Goal: Check status: Check status

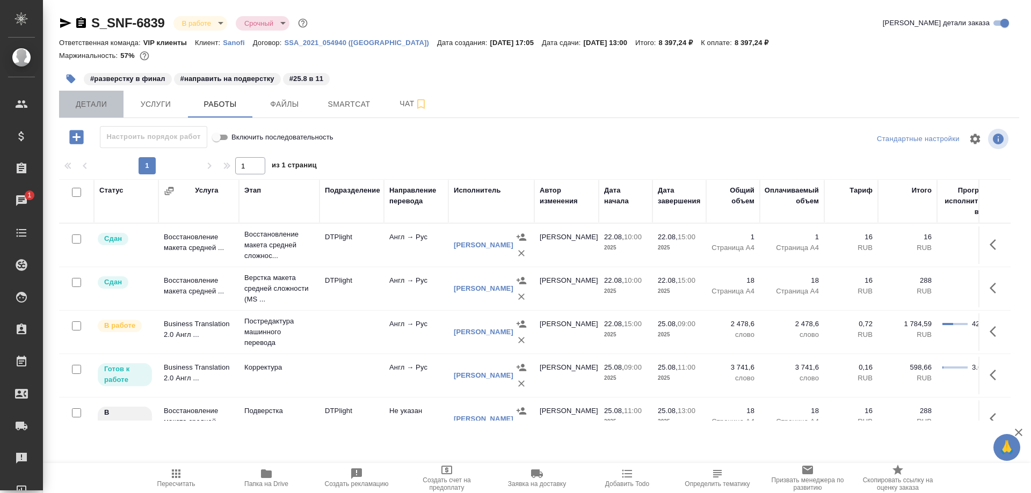
click at [84, 106] on span "Детали" at bounding box center [92, 104] width 52 height 13
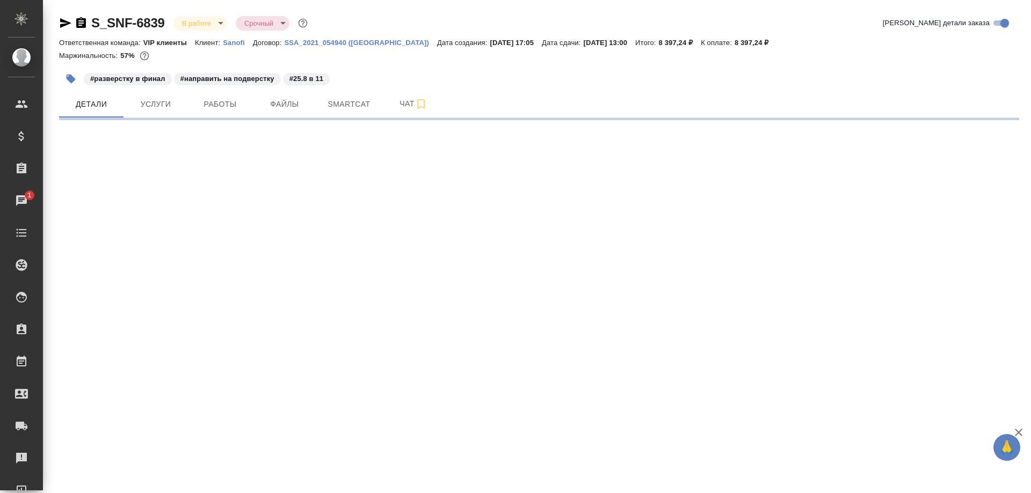
select select "RU"
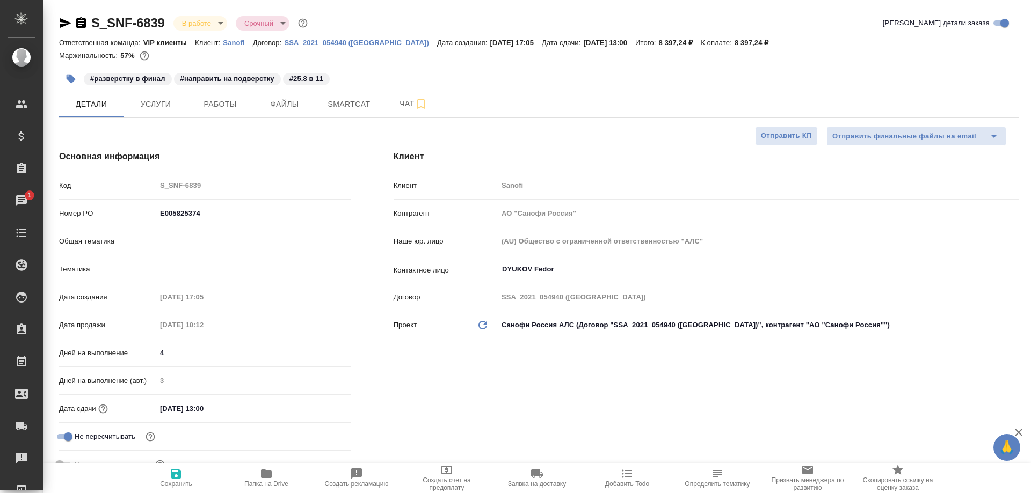
type textarea "x"
click at [359, 106] on span "Smartcat" at bounding box center [349, 104] width 52 height 13
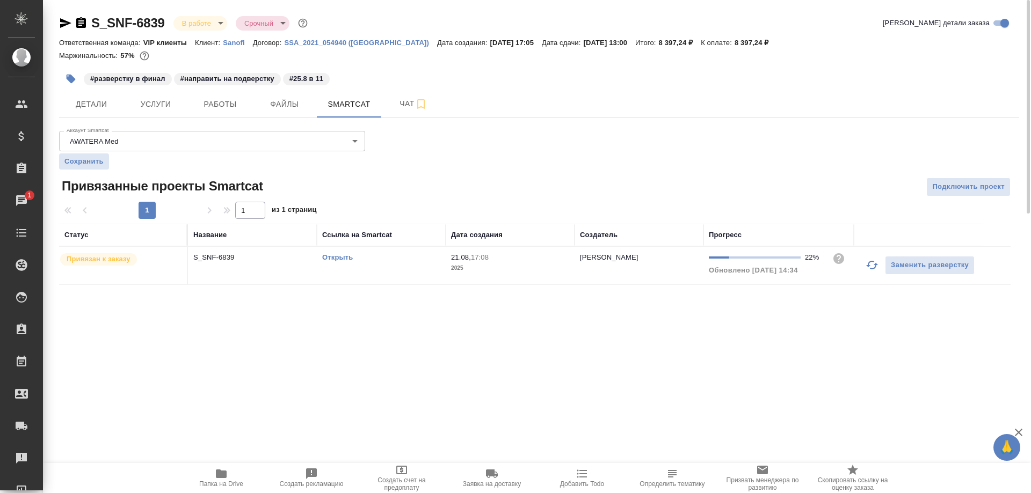
click at [340, 257] on link "Открыть" at bounding box center [337, 257] width 31 height 8
